Goal: Find specific page/section: Find specific page/section

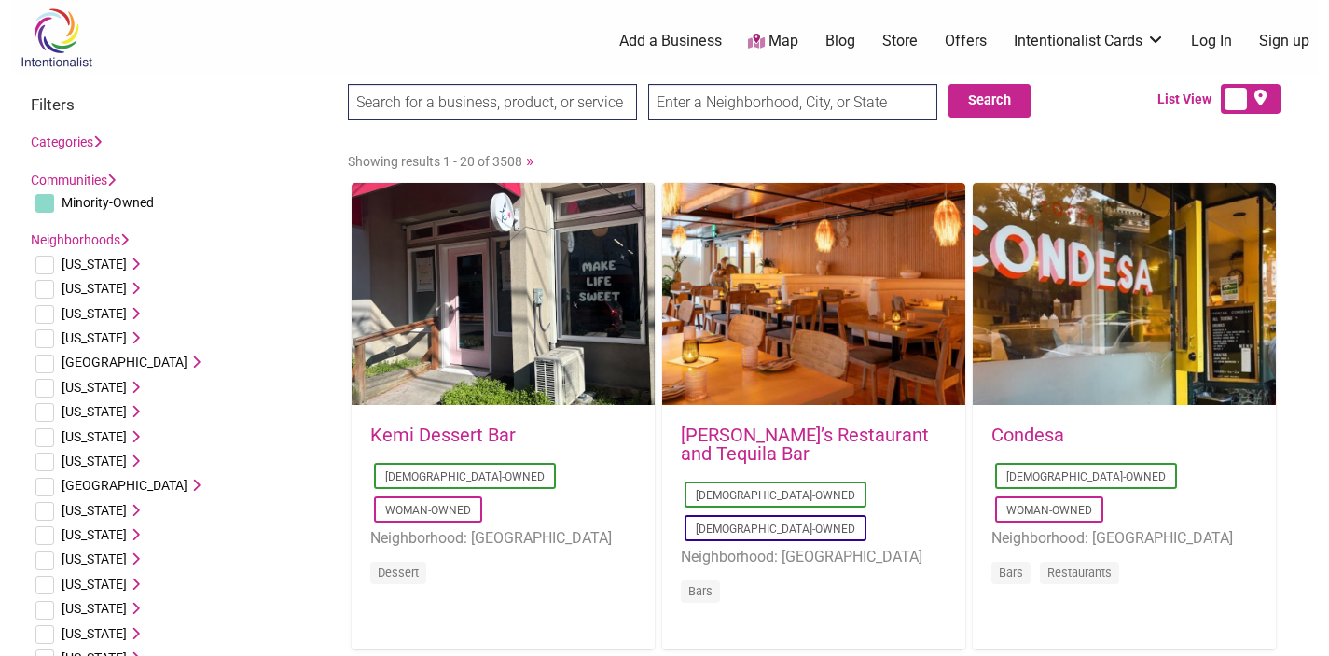
click at [547, 109] on input "search" at bounding box center [492, 102] width 289 height 36
click at [683, 110] on input "text" at bounding box center [792, 102] width 289 height 36
type input "seattle"
click at [599, 91] on input "search" at bounding box center [492, 102] width 289 height 36
type input "aroy. mak"
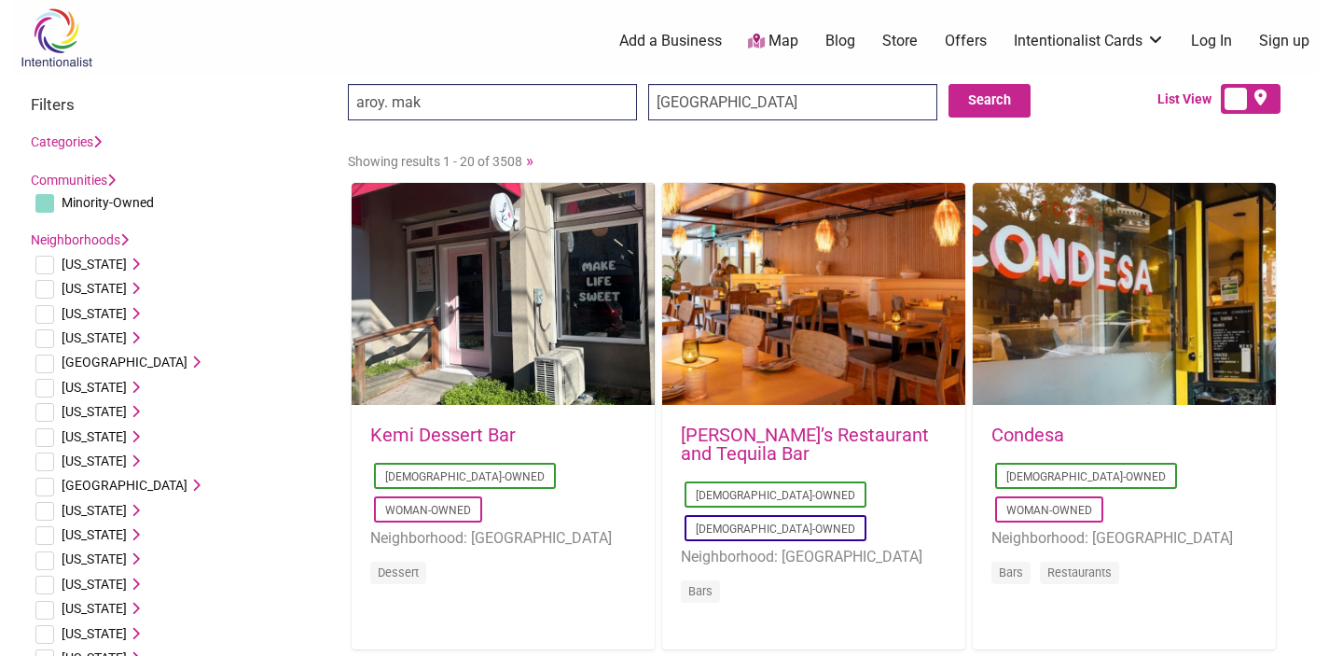
click at [348, 84] on input "Search" at bounding box center [384, 103] width 72 height 38
click at [720, 109] on input "seattle" at bounding box center [792, 102] width 289 height 36
click at [348, 84] on input "Search" at bounding box center [384, 103] width 72 height 38
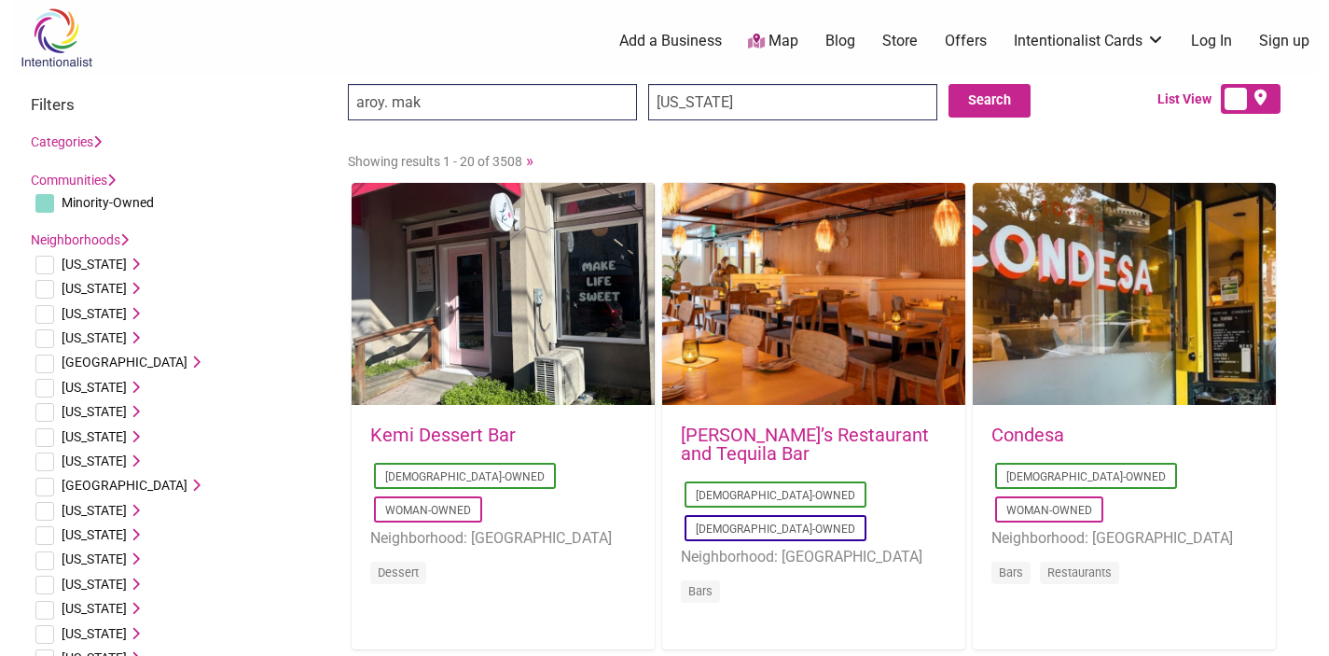
click at [690, 101] on input "washington" at bounding box center [792, 102] width 289 height 36
type input "\"
type input "WA"
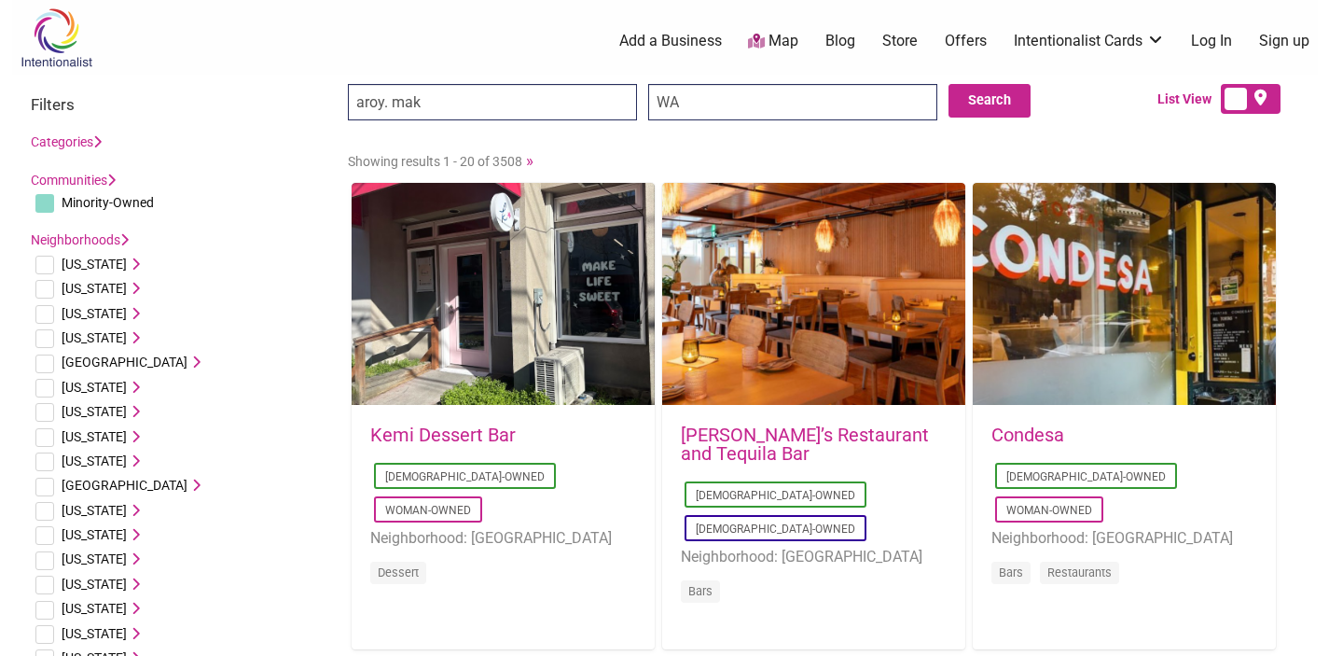
click at [564, 112] on input "aroy. mak" at bounding box center [492, 102] width 289 height 36
click at [964, 104] on button "Search" at bounding box center [989, 101] width 82 height 34
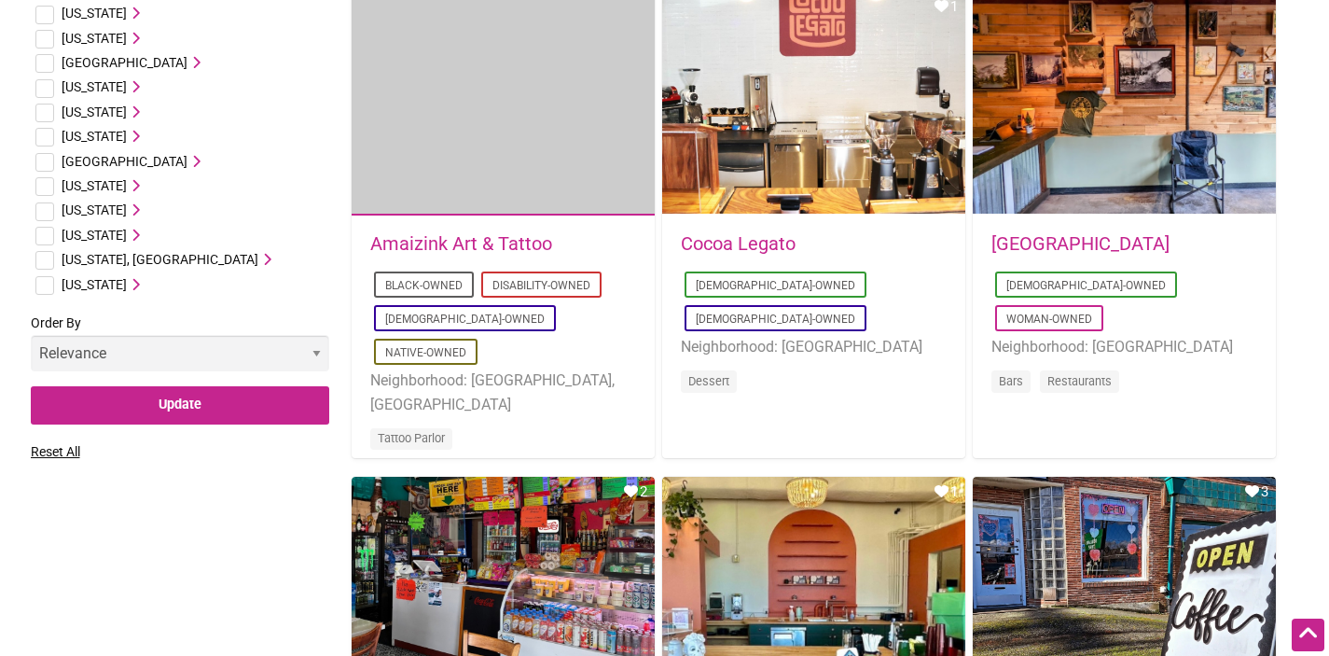
scroll to position [1163, 0]
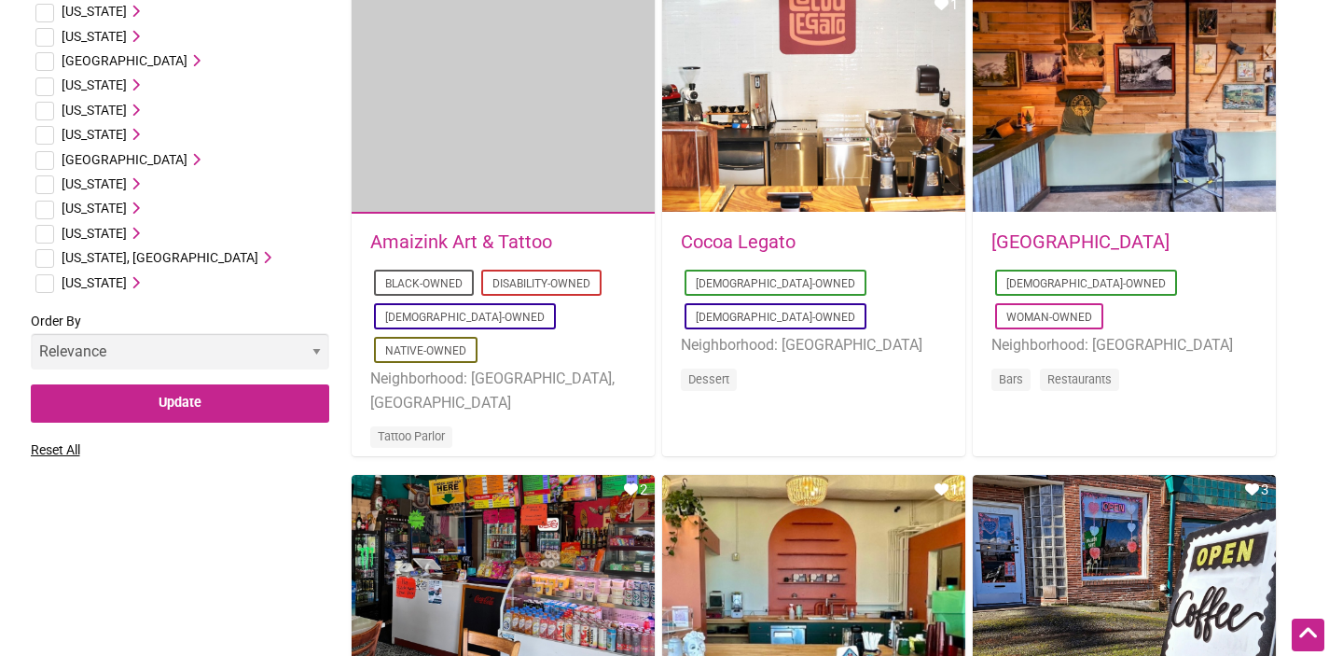
click at [37, 227] on input "checkbox" at bounding box center [44, 234] width 19 height 19
checkbox input "true"
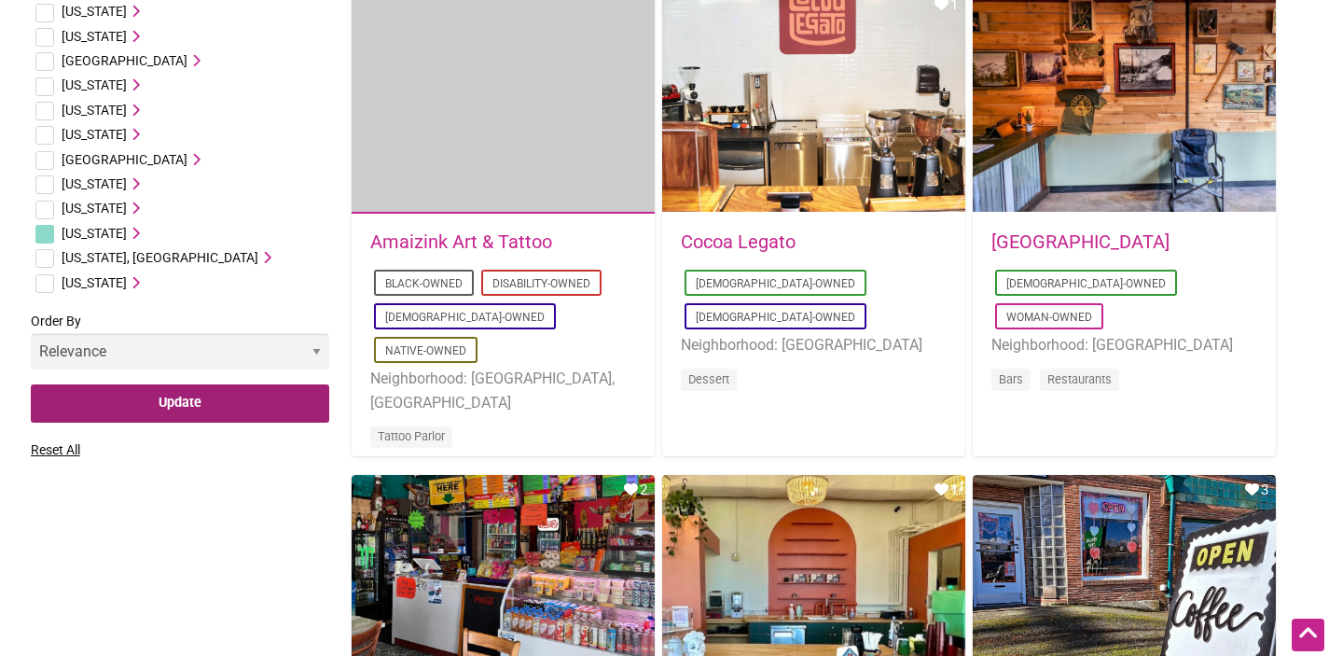
click at [147, 407] on input "Update" at bounding box center [180, 403] width 298 height 38
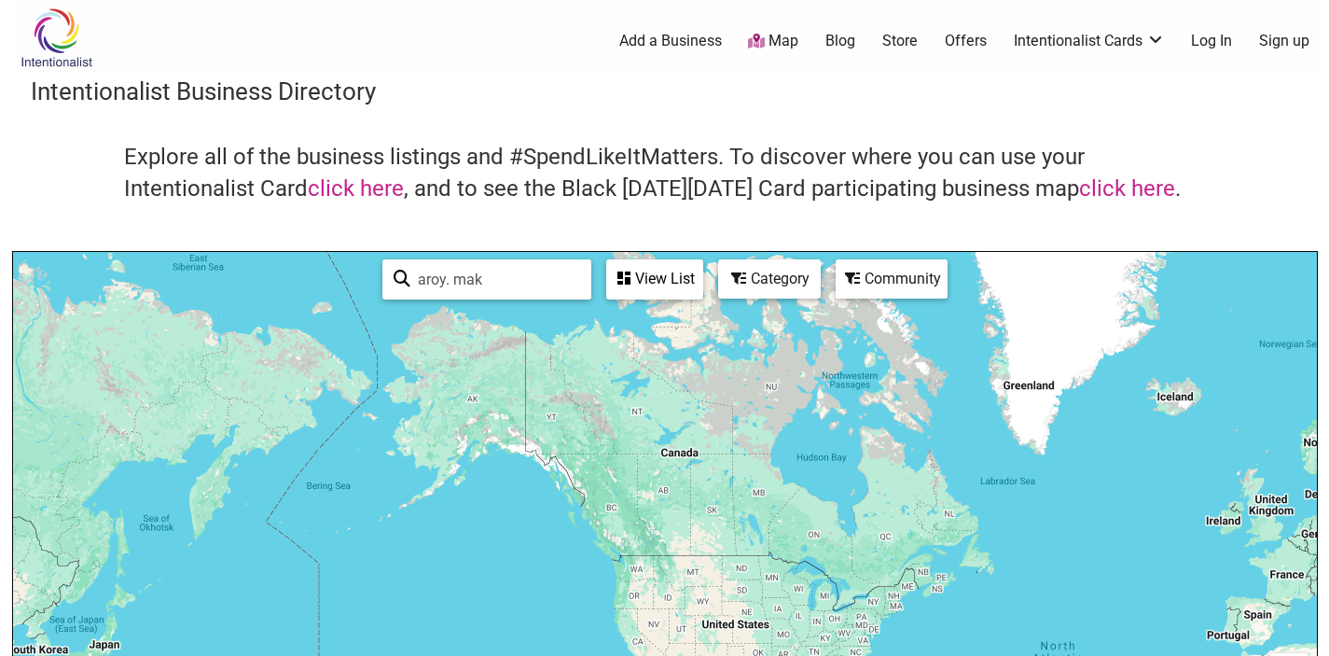
click at [642, 577] on div at bounding box center [665, 614] width 1304 height 725
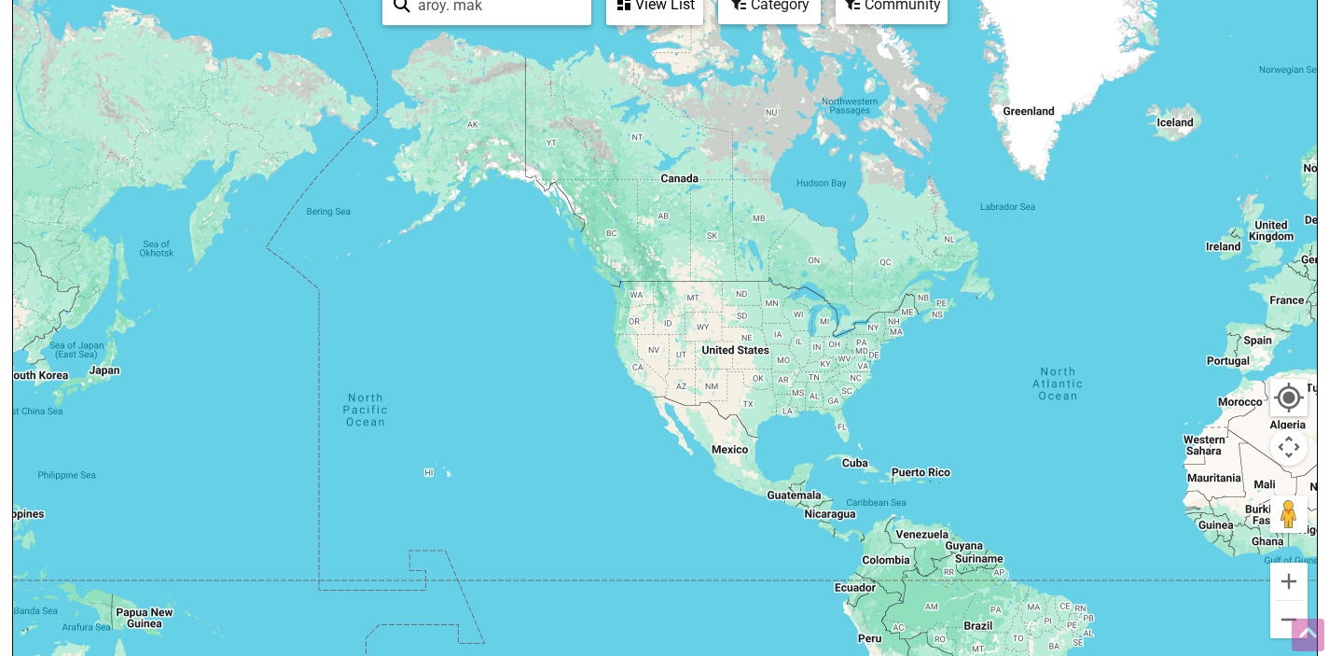
scroll to position [276, 0]
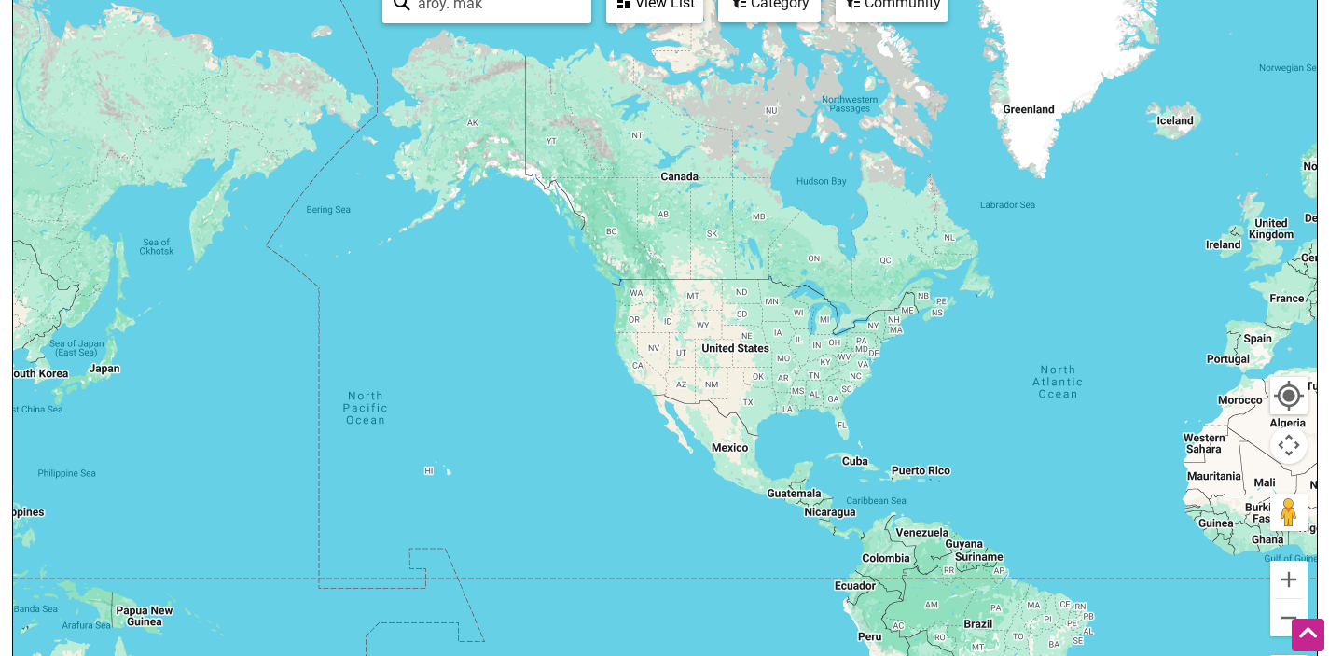
click at [637, 297] on div at bounding box center [665, 338] width 1304 height 725
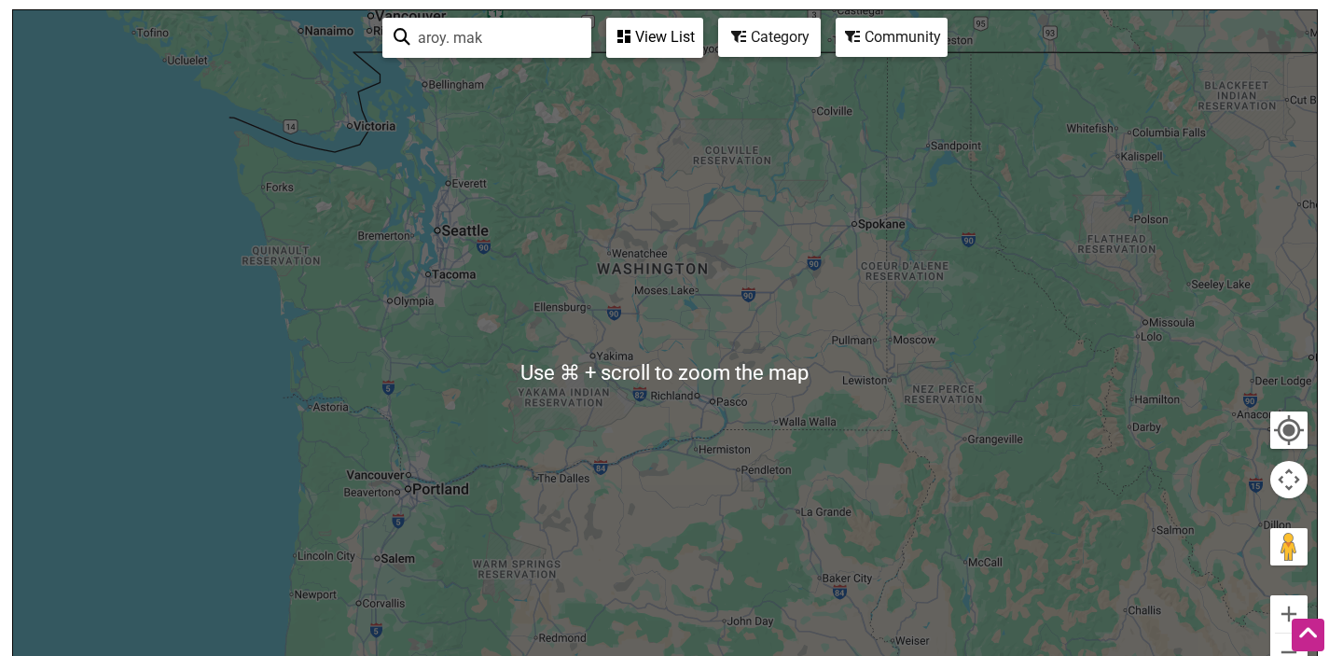
scroll to position [241, 0]
click at [495, 53] on input "aroy. mak" at bounding box center [495, 39] width 170 height 36
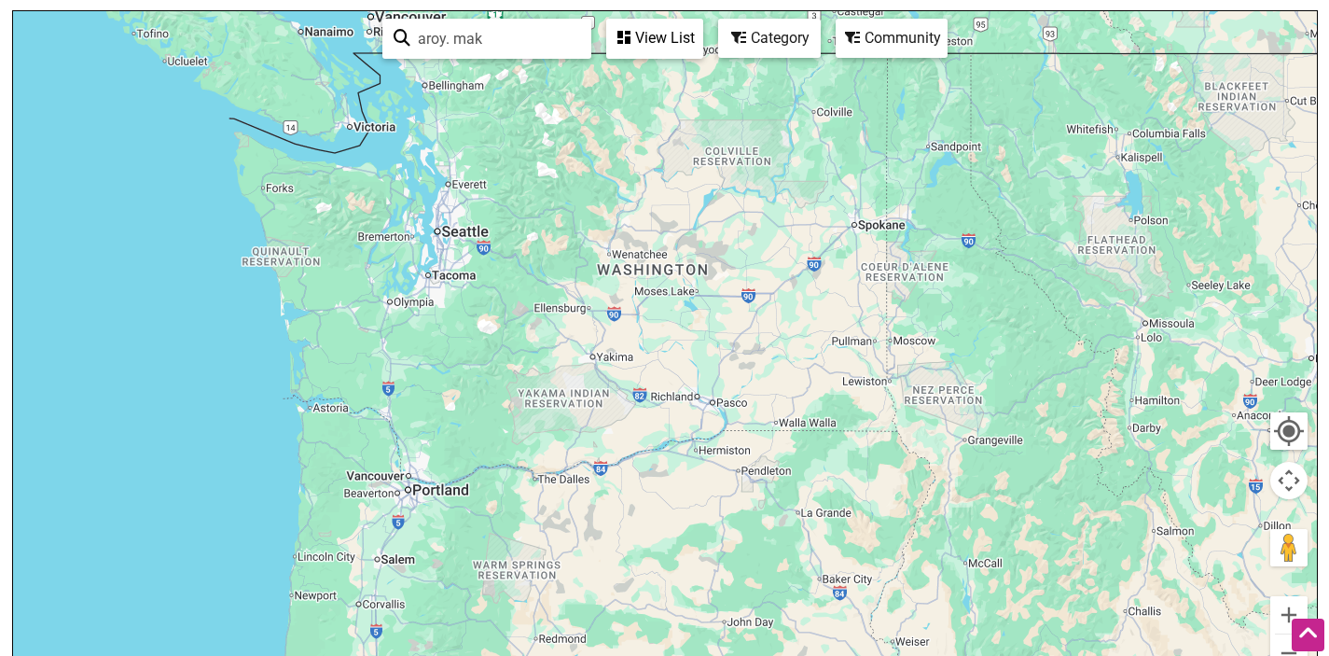
click at [449, 38] on input "aroy. mak" at bounding box center [495, 39] width 170 height 36
type input "aroy mak"
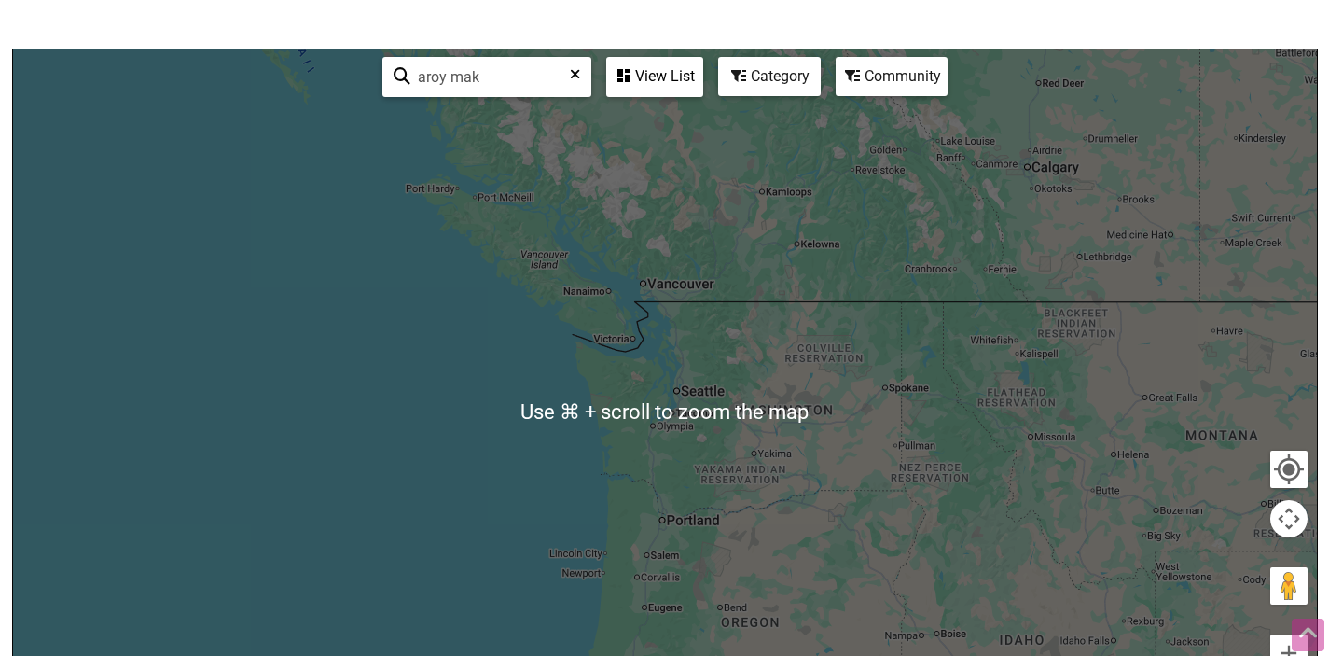
scroll to position [0, 0]
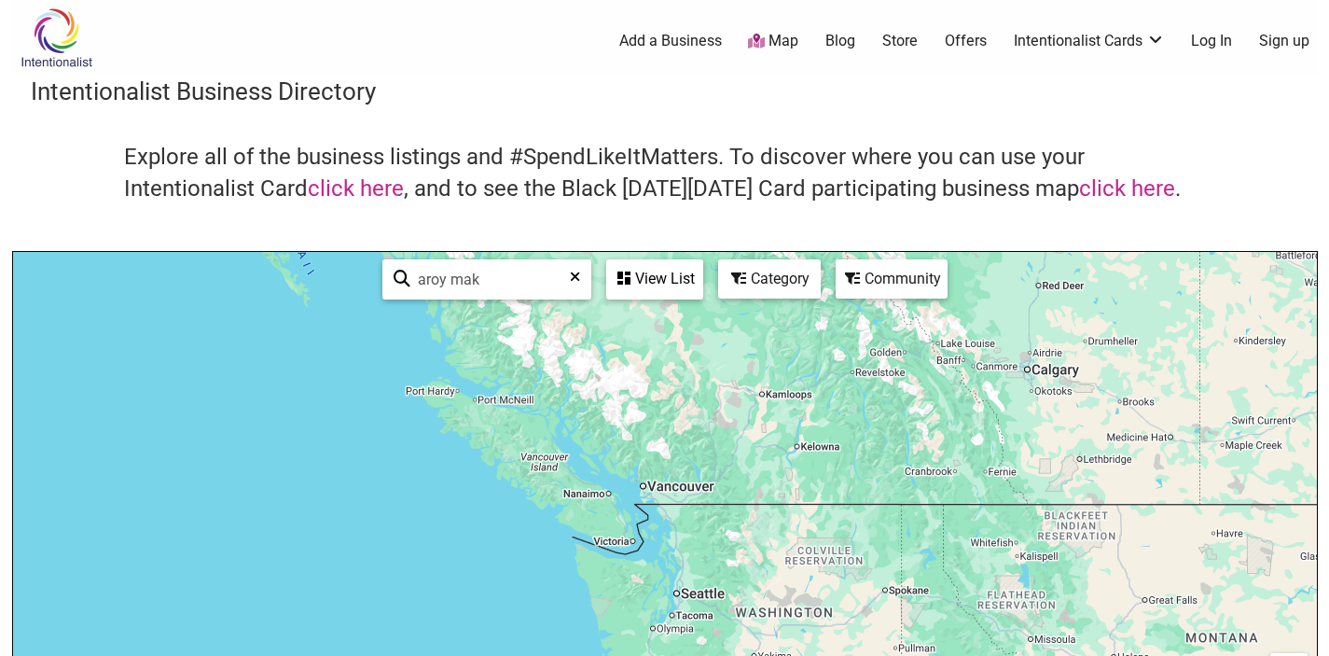
click at [757, 47] on icon at bounding box center [756, 41] width 17 height 15
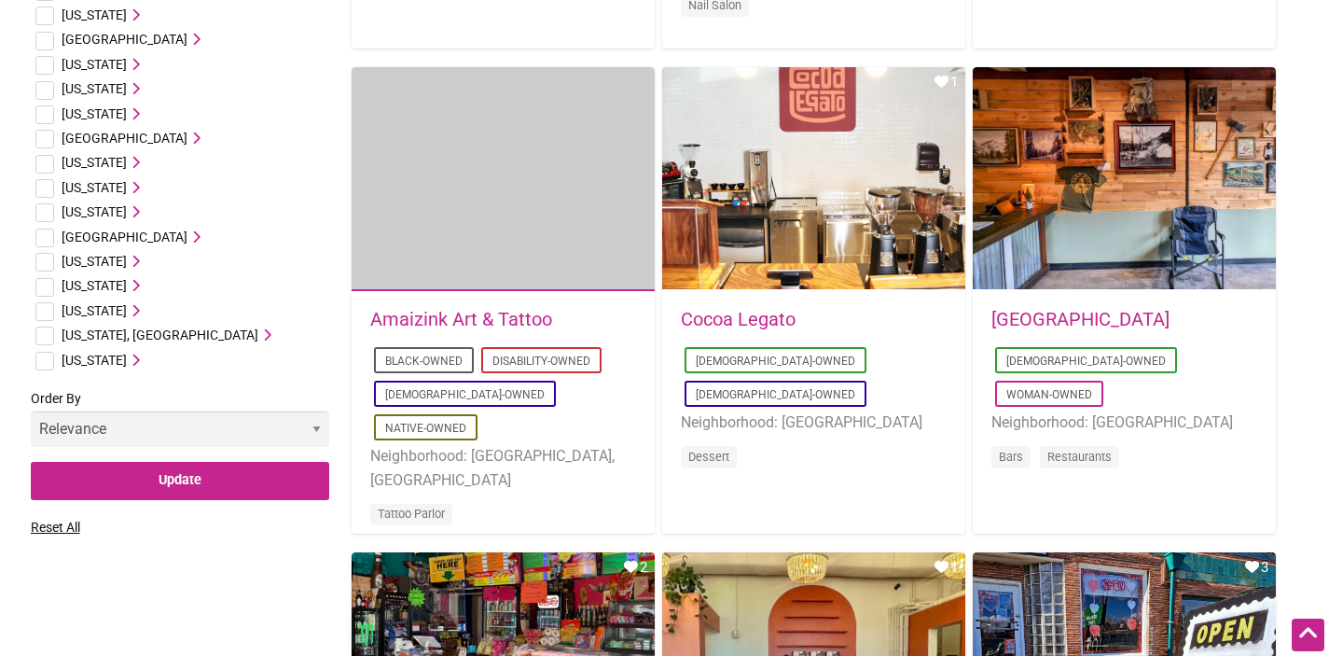
scroll to position [1086, 0]
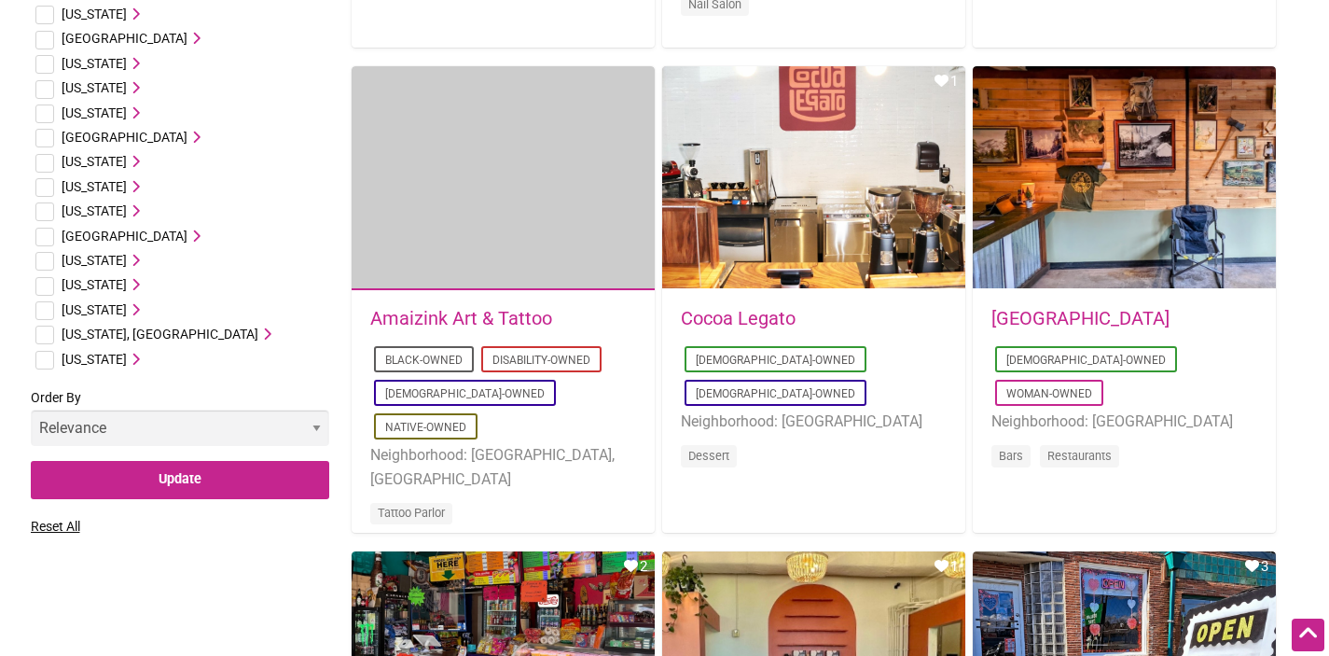
click at [44, 311] on input "checkbox" at bounding box center [44, 310] width 19 height 19
checkbox input "true"
click at [137, 310] on icon at bounding box center [133, 309] width 13 height 13
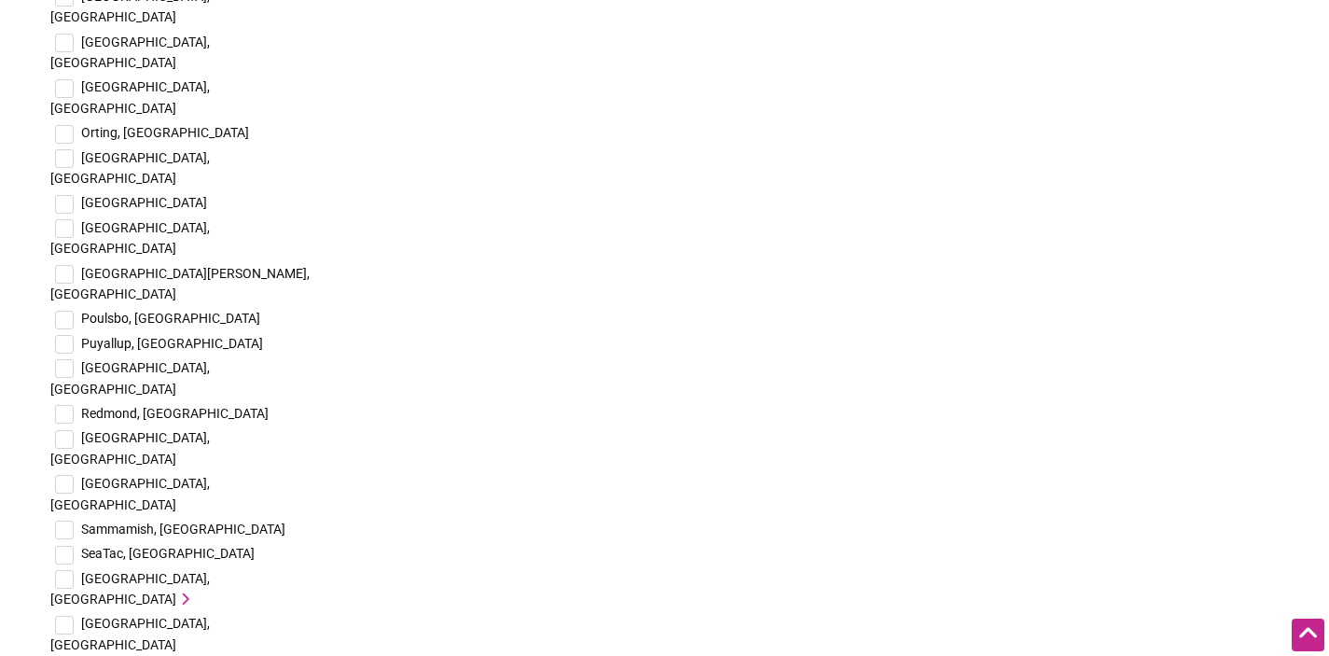
scroll to position [3861, 0]
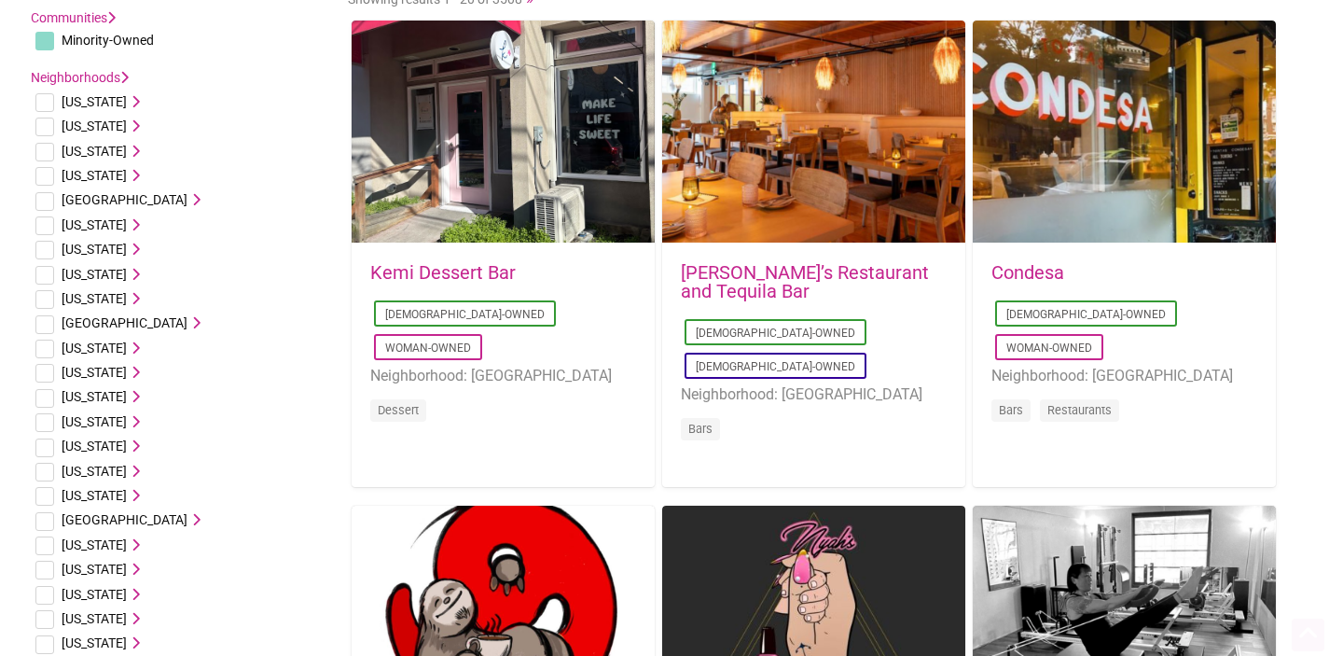
scroll to position [0, 0]
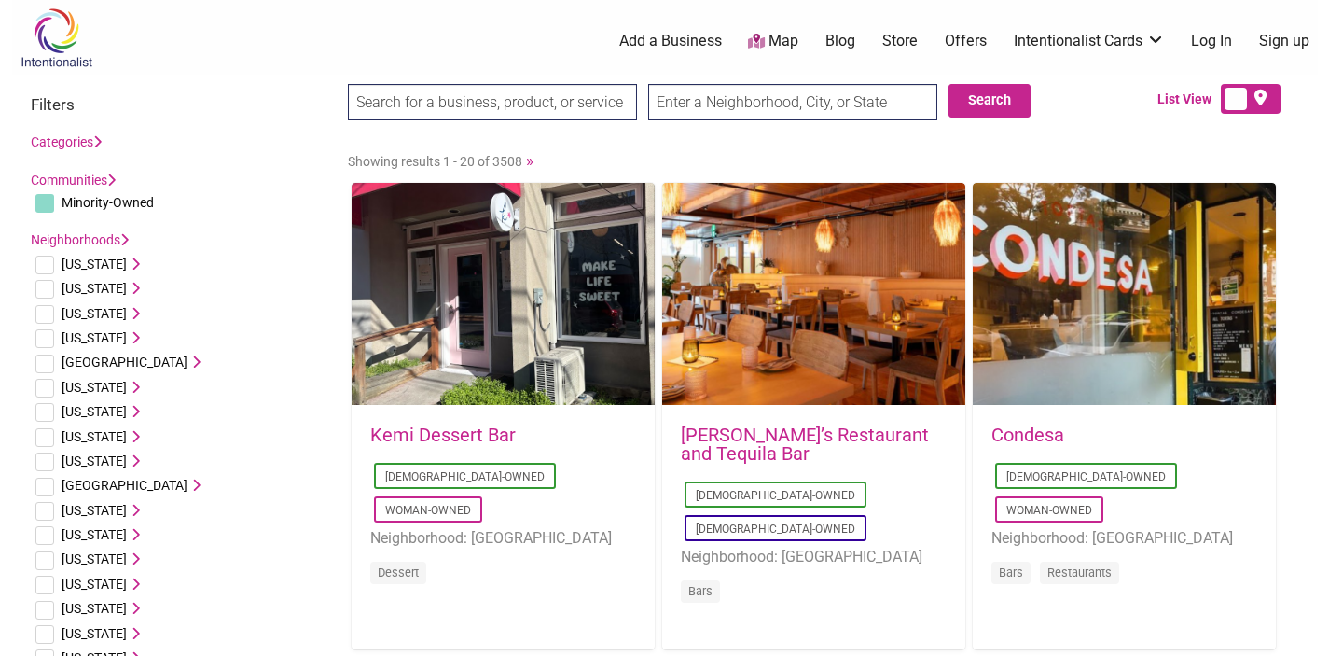
click at [564, 93] on input "search" at bounding box center [492, 102] width 289 height 36
type input "a"
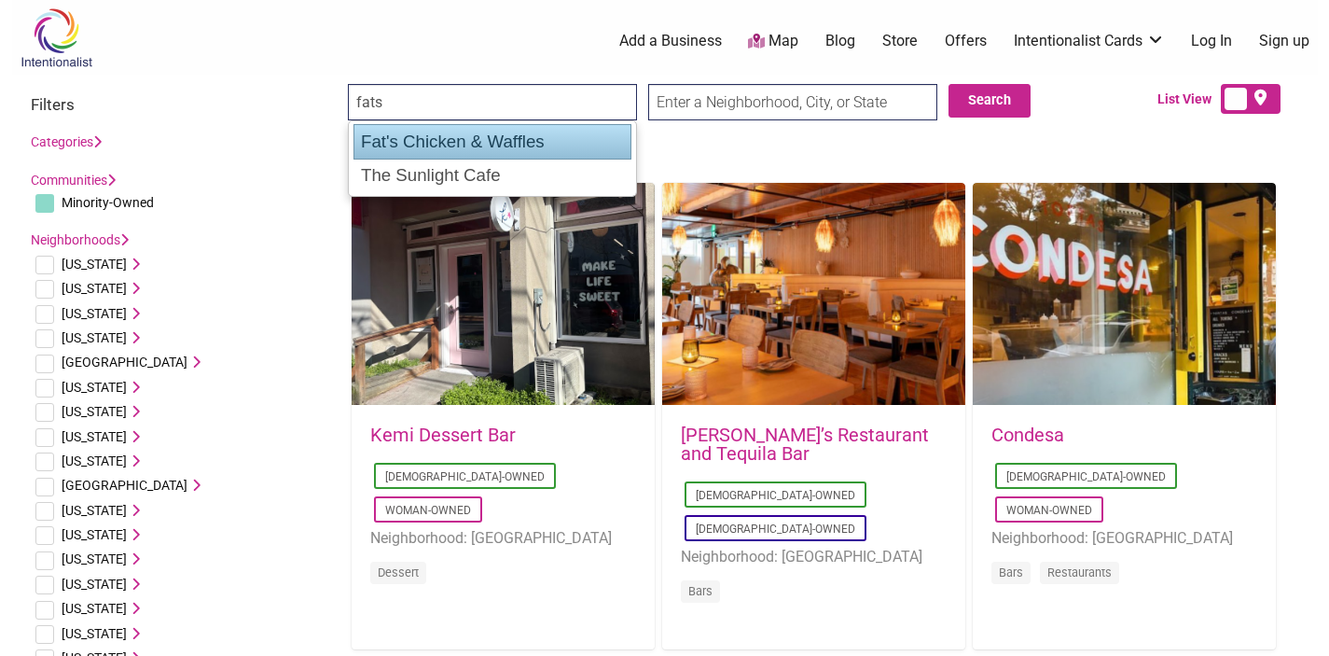
click at [545, 139] on div "Fat's Chicken & Waffles" at bounding box center [492, 141] width 278 height 35
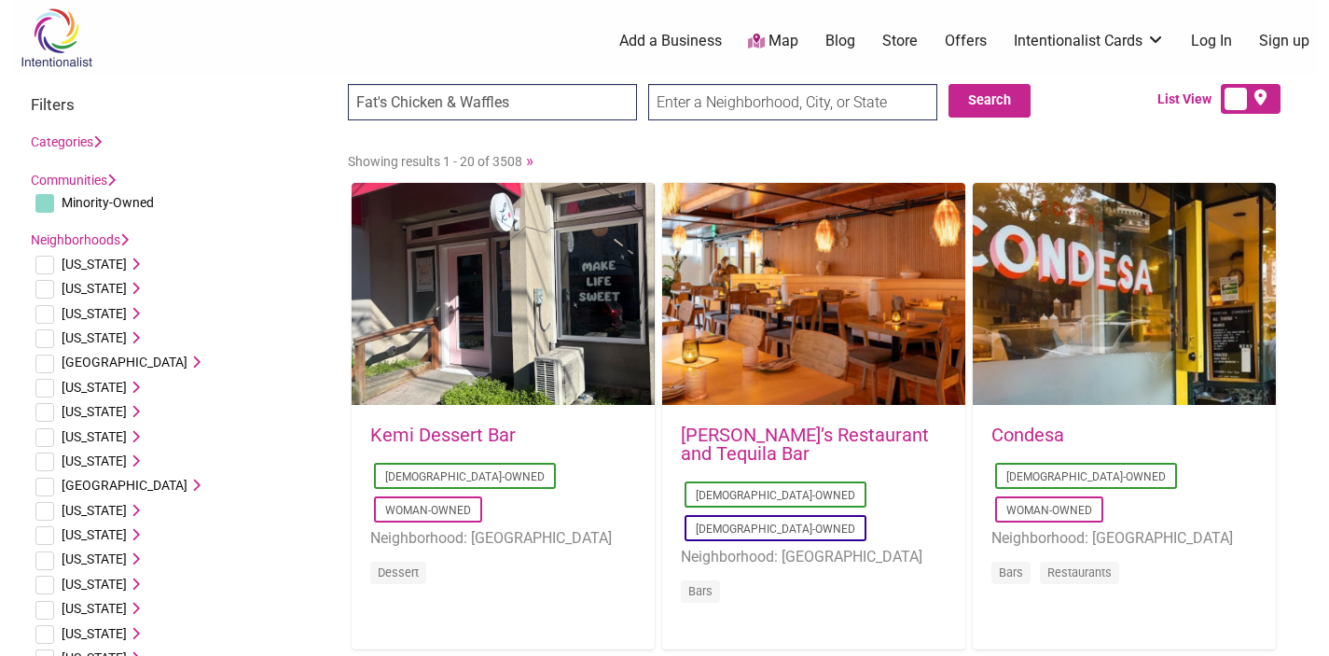
type input "Fat's Chicken & Waffles"
